Goal: Information Seeking & Learning: Learn about a topic

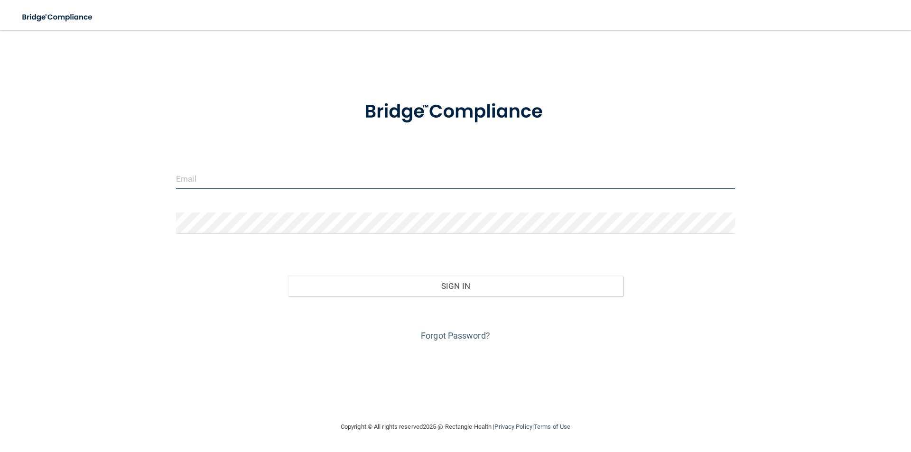
click at [289, 180] on input "email" at bounding box center [455, 178] width 559 height 21
type input "[EMAIL_ADDRESS][DOMAIN_NAME]"
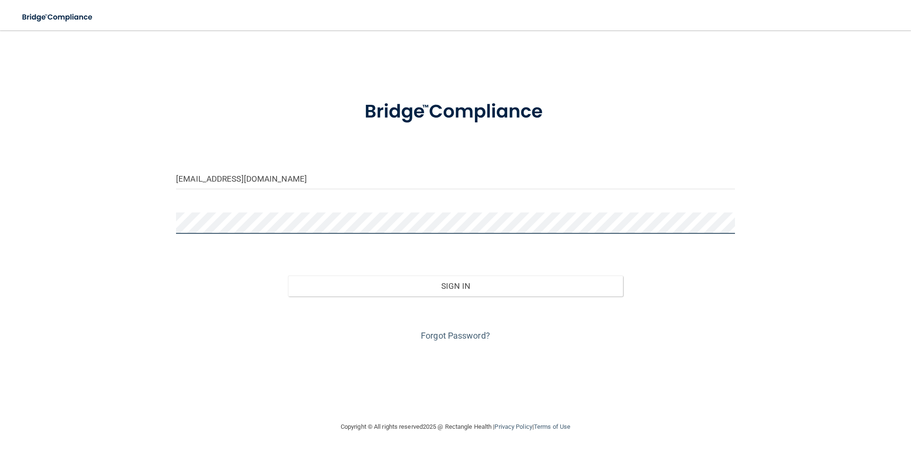
click at [288, 276] on button "Sign In" at bounding box center [455, 286] width 335 height 21
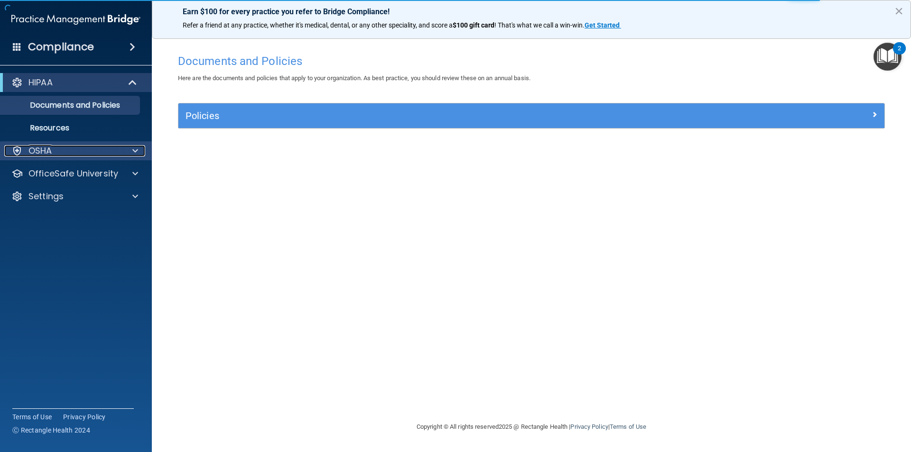
click at [139, 153] on div at bounding box center [134, 150] width 24 height 11
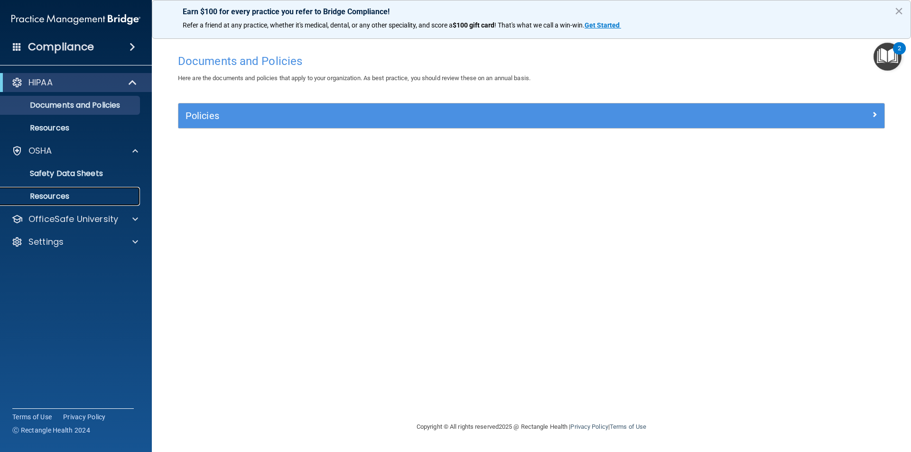
click at [103, 203] on link "Resources" at bounding box center [65, 196] width 149 height 19
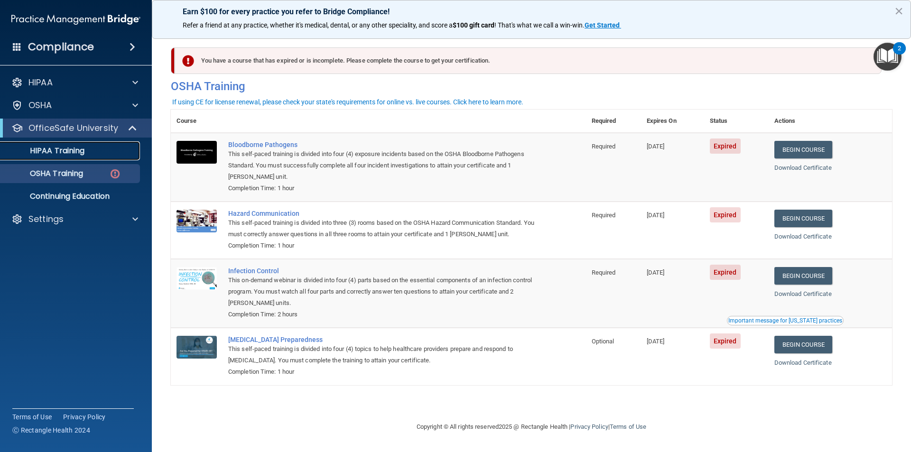
click at [111, 154] on div "HIPAA Training" at bounding box center [70, 150] width 129 height 9
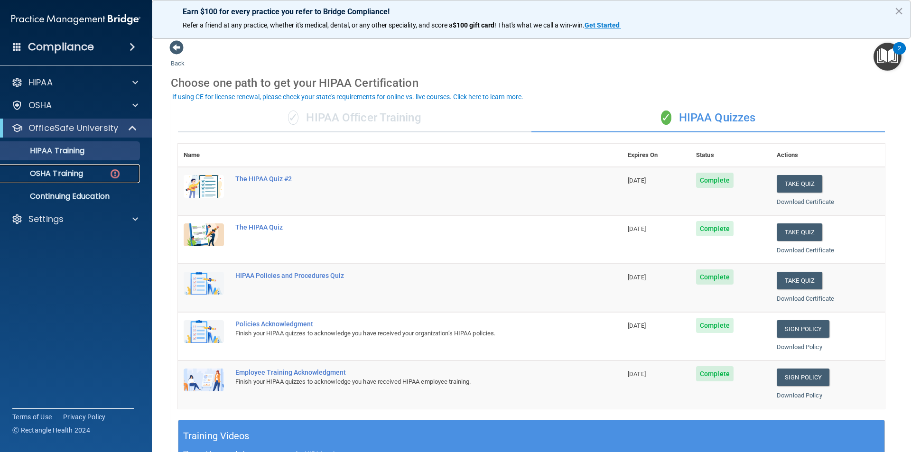
click at [83, 175] on p "OSHA Training" at bounding box center [44, 173] width 77 height 9
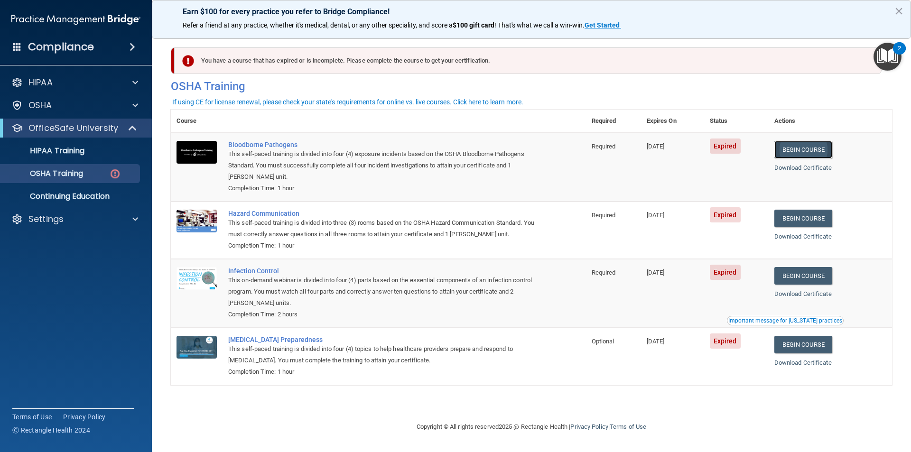
click at [809, 155] on link "Begin Course" at bounding box center [803, 150] width 58 height 18
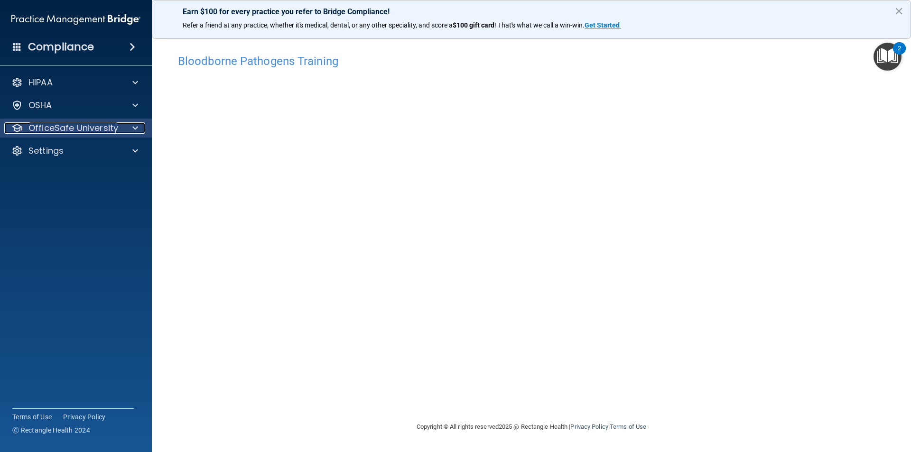
click at [114, 129] on p "OfficeSafe University" at bounding box center [73, 127] width 90 height 11
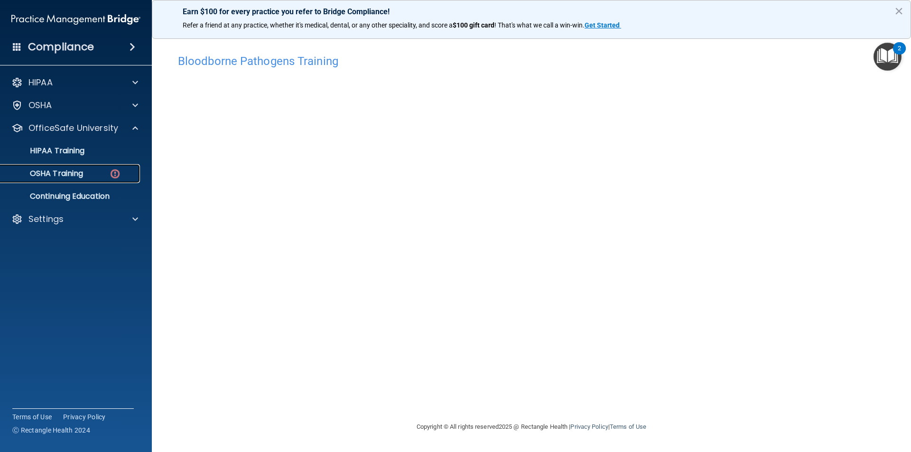
click at [118, 171] on img at bounding box center [115, 174] width 12 height 12
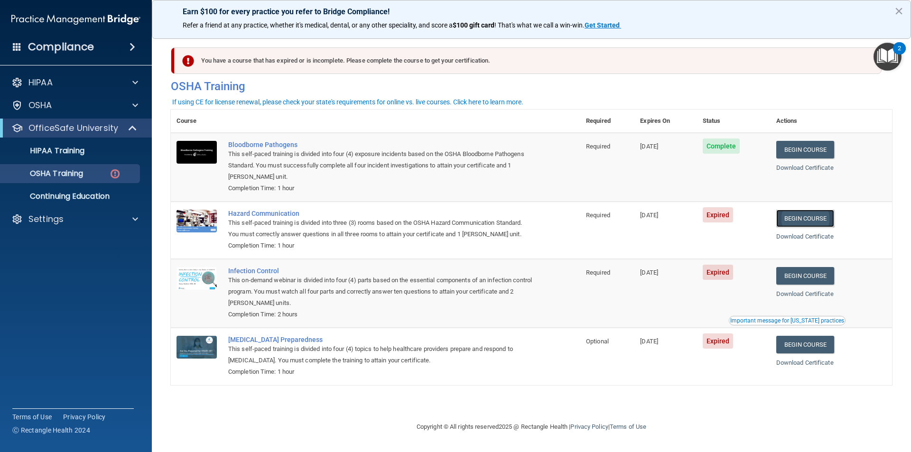
click at [791, 221] on link "Begin Course" at bounding box center [805, 219] width 58 height 18
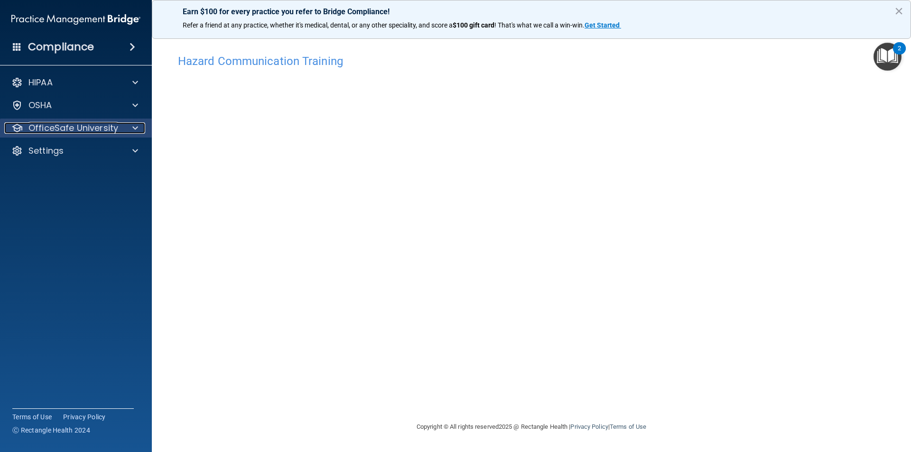
click at [90, 124] on p "OfficeSafe University" at bounding box center [73, 127] width 90 height 11
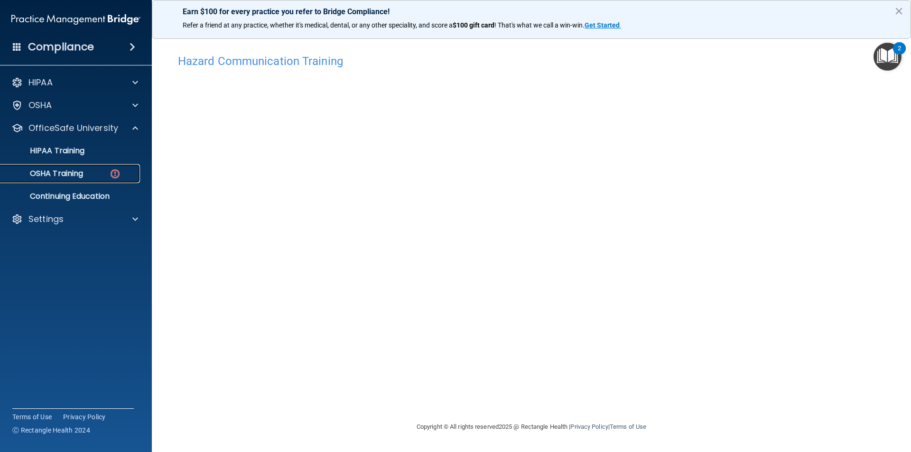
click at [114, 175] on img at bounding box center [115, 174] width 12 height 12
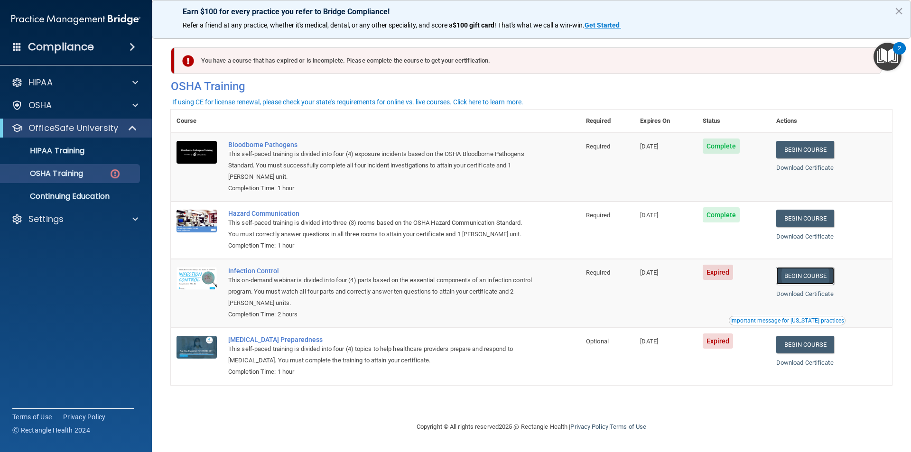
click at [824, 279] on link "Begin Course" at bounding box center [805, 276] width 58 height 18
click at [815, 347] on link "Begin Course" at bounding box center [805, 345] width 58 height 18
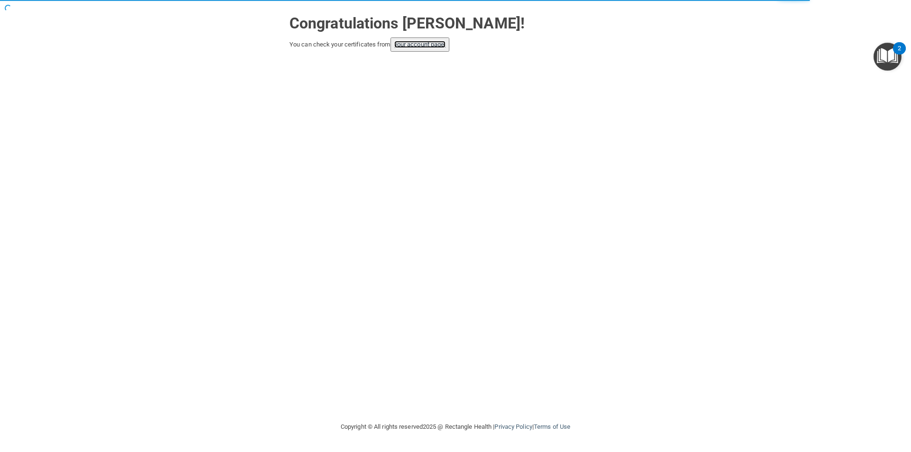
click at [425, 41] on link "your account page!" at bounding box center [420, 44] width 52 height 7
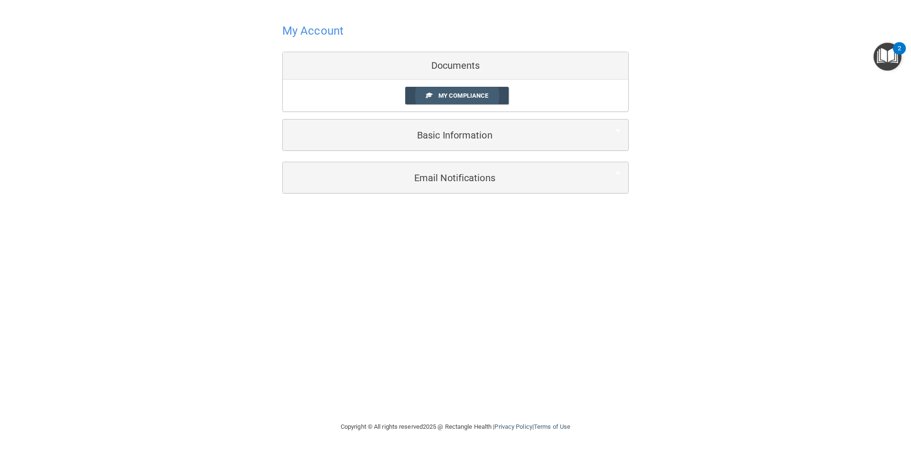
click at [477, 94] on span "My Compliance" at bounding box center [463, 95] width 50 height 7
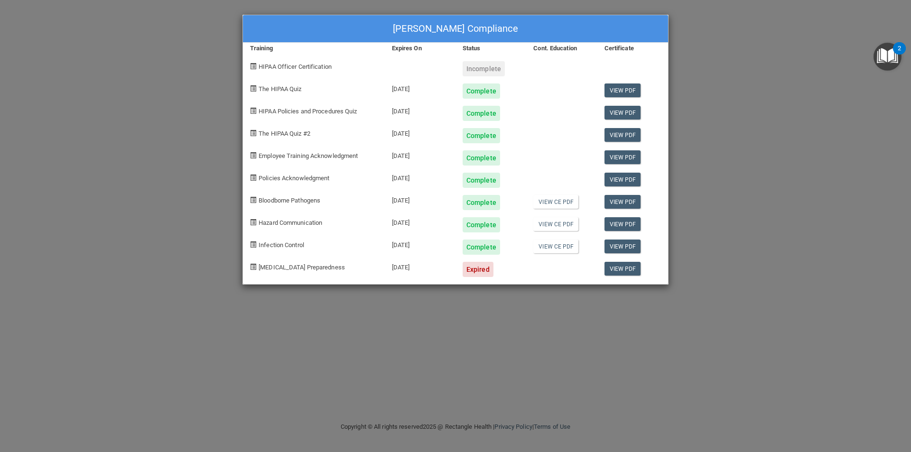
click at [740, 118] on div "Justin Gill's Compliance Training Expires On Status Cont. Education Certificate…" at bounding box center [455, 226] width 911 height 452
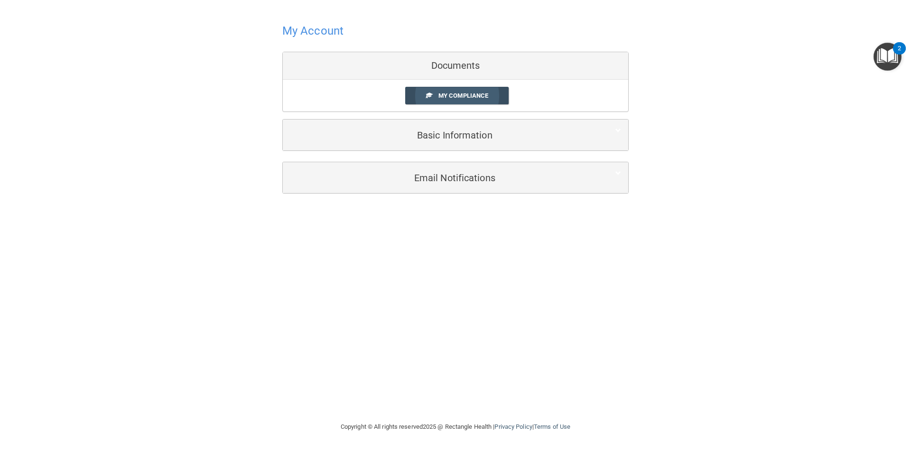
click at [478, 94] on span "My Compliance" at bounding box center [463, 95] width 50 height 7
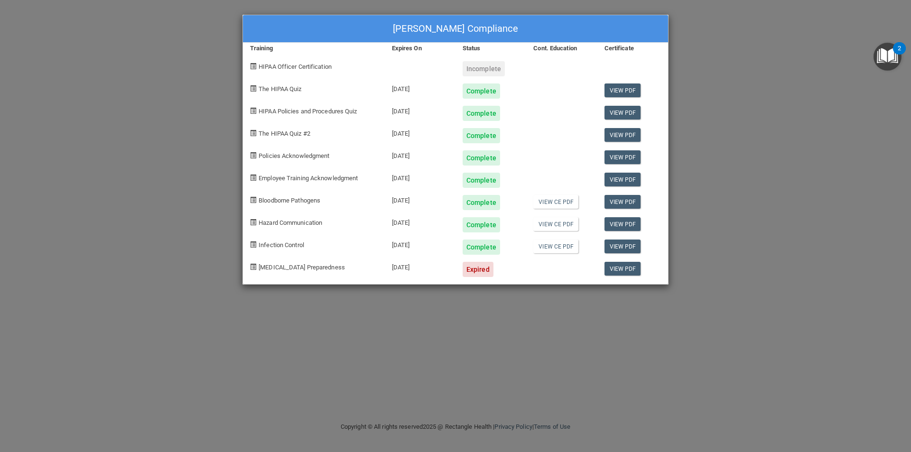
click at [709, 118] on div "Justin Gill's Compliance Training Expires On Status Cont. Education Certificate…" at bounding box center [455, 226] width 911 height 452
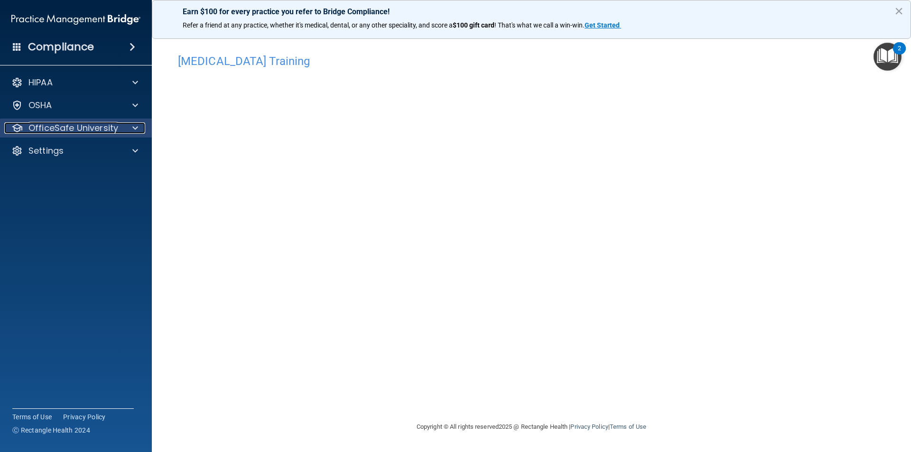
click at [131, 127] on div at bounding box center [134, 127] width 24 height 11
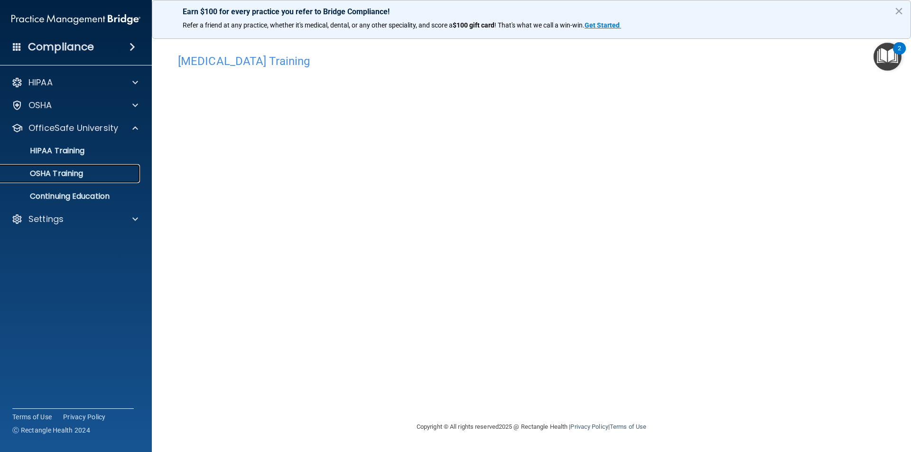
click at [113, 172] on div "OSHA Training" at bounding box center [70, 173] width 129 height 9
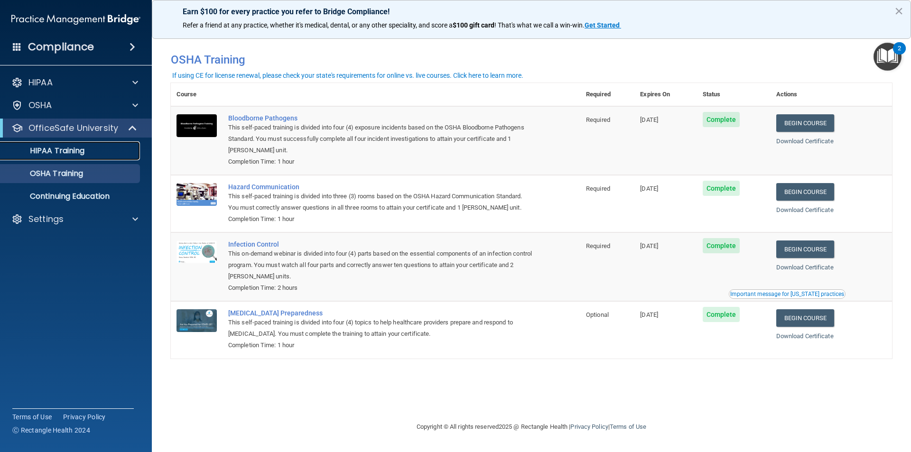
click at [84, 150] on p "HIPAA Training" at bounding box center [45, 150] width 78 height 9
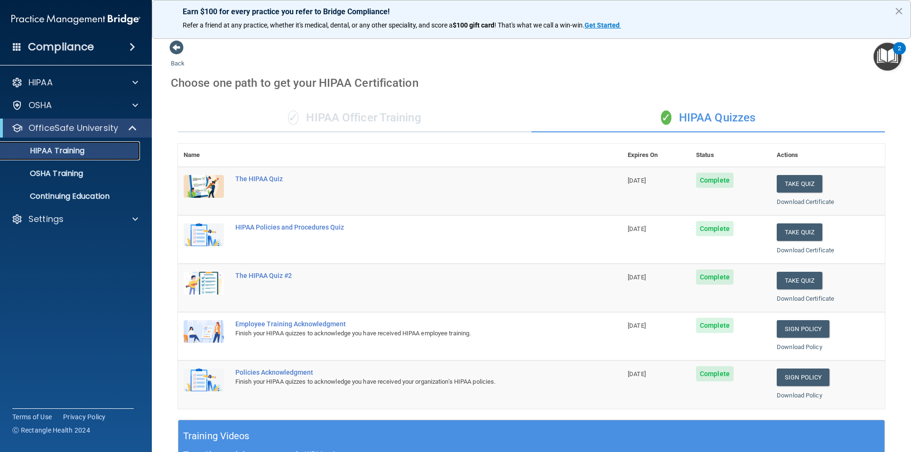
scroll to position [262, 0]
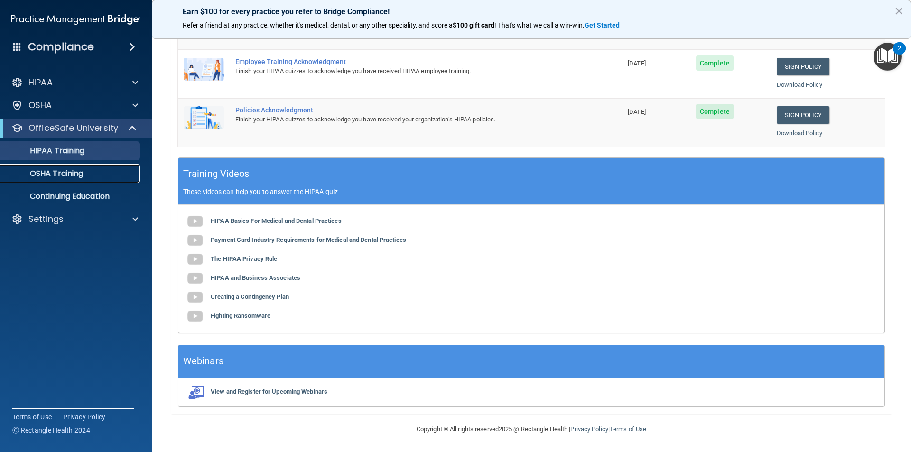
click at [79, 169] on p "OSHA Training" at bounding box center [44, 173] width 77 height 9
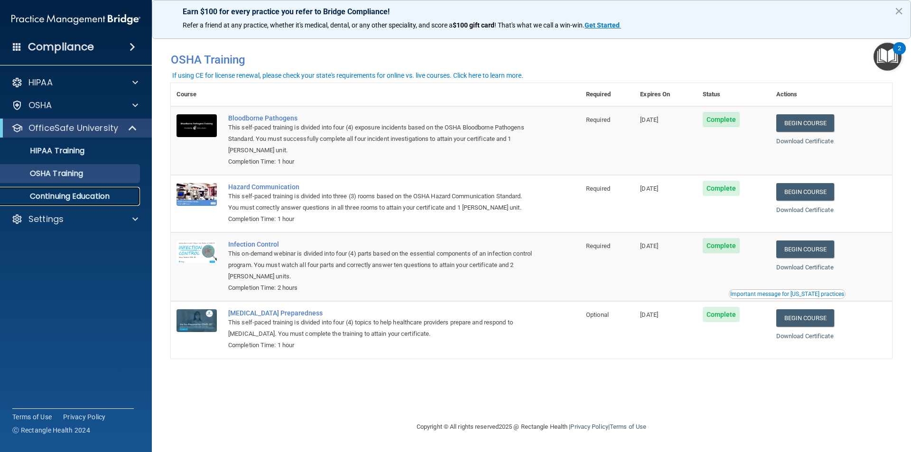
click at [108, 192] on p "Continuing Education" at bounding box center [70, 196] width 129 height 9
